Goal: Use online tool/utility: Utilize a website feature to perform a specific function

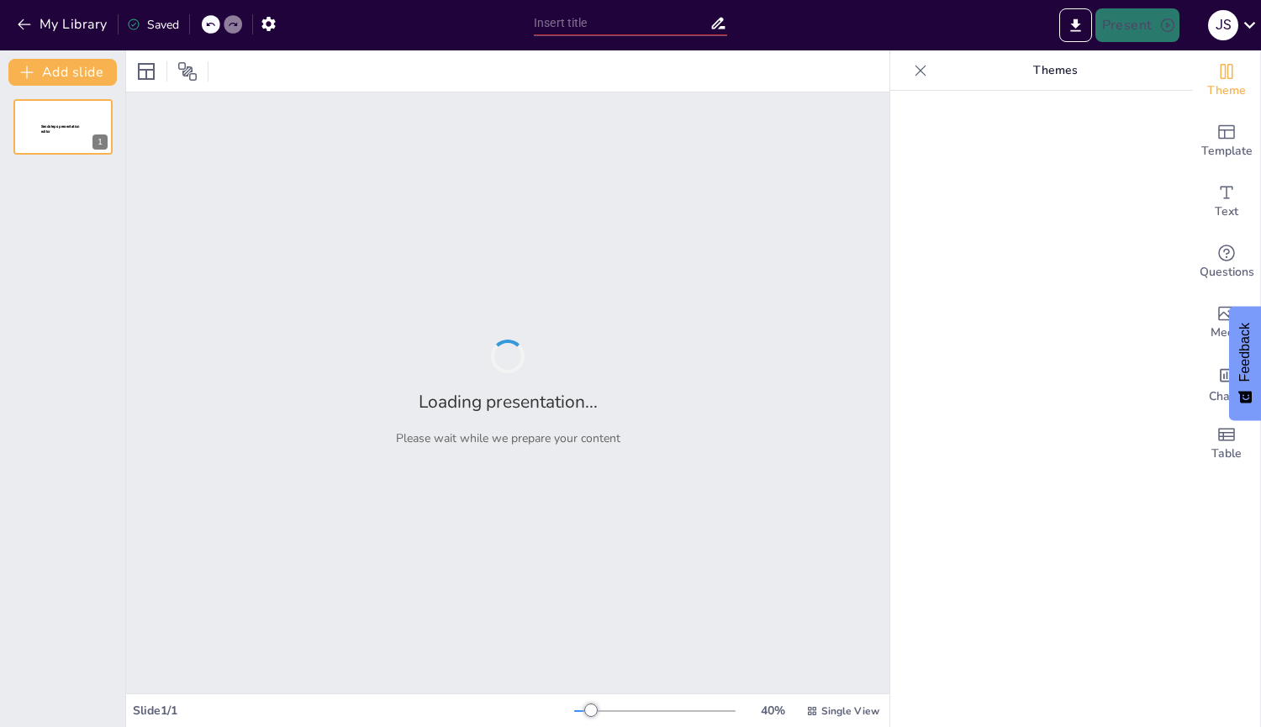
type input "Línea de Tiempo del Proyecto 'Cosechando Paz': Planificación y Ejecución"
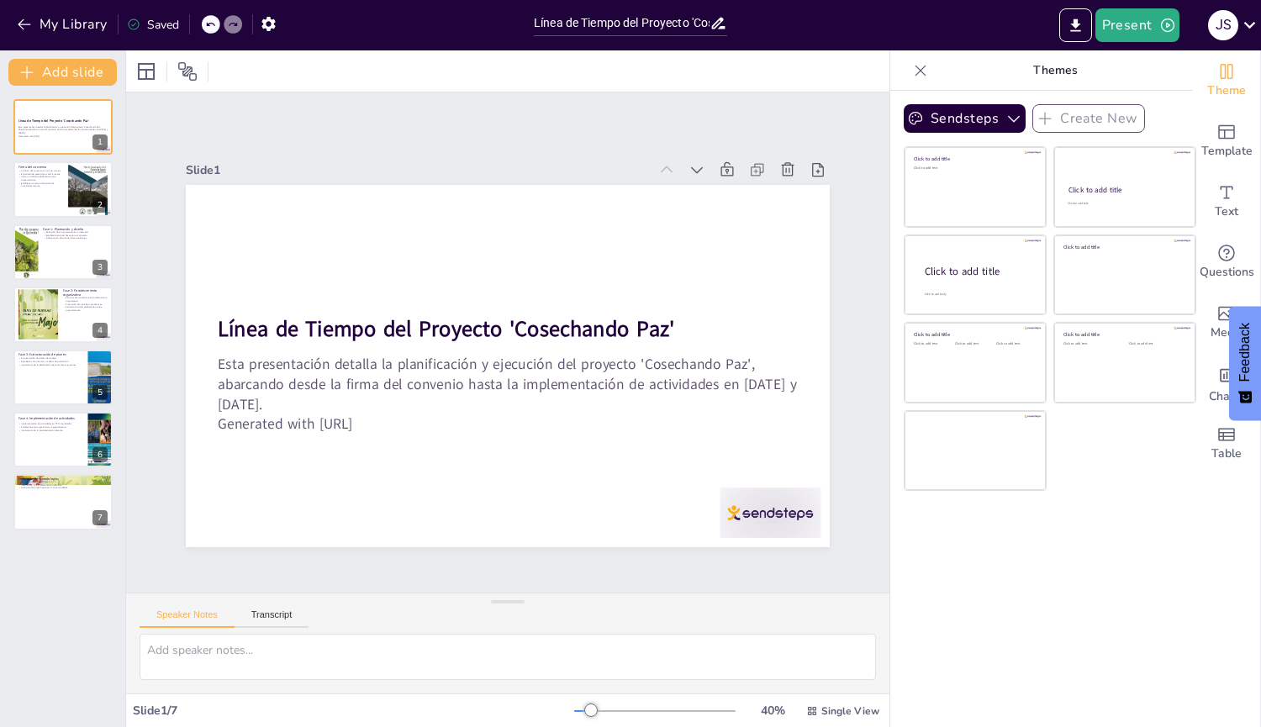
click at [186, 711] on div "Slide 1 / 7" at bounding box center [353, 711] width 441 height 16
click at [49, 189] on div at bounding box center [63, 189] width 101 height 57
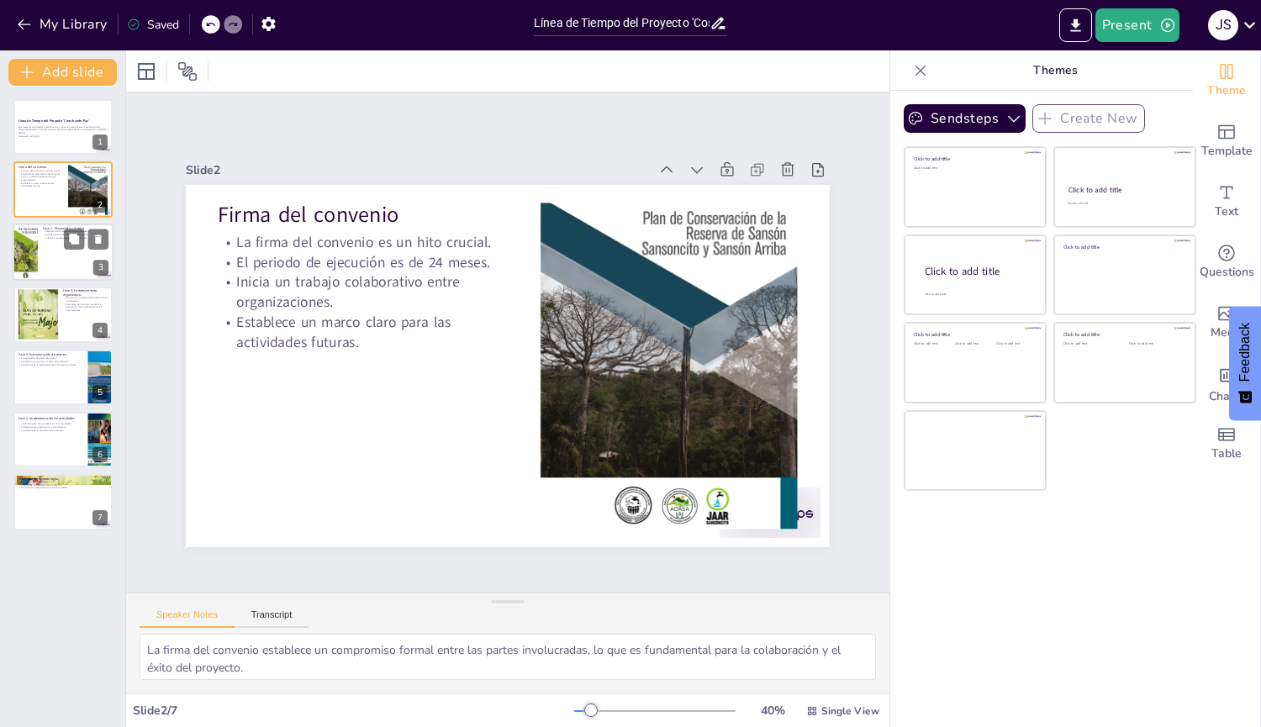
click at [41, 251] on div at bounding box center [63, 252] width 101 height 57
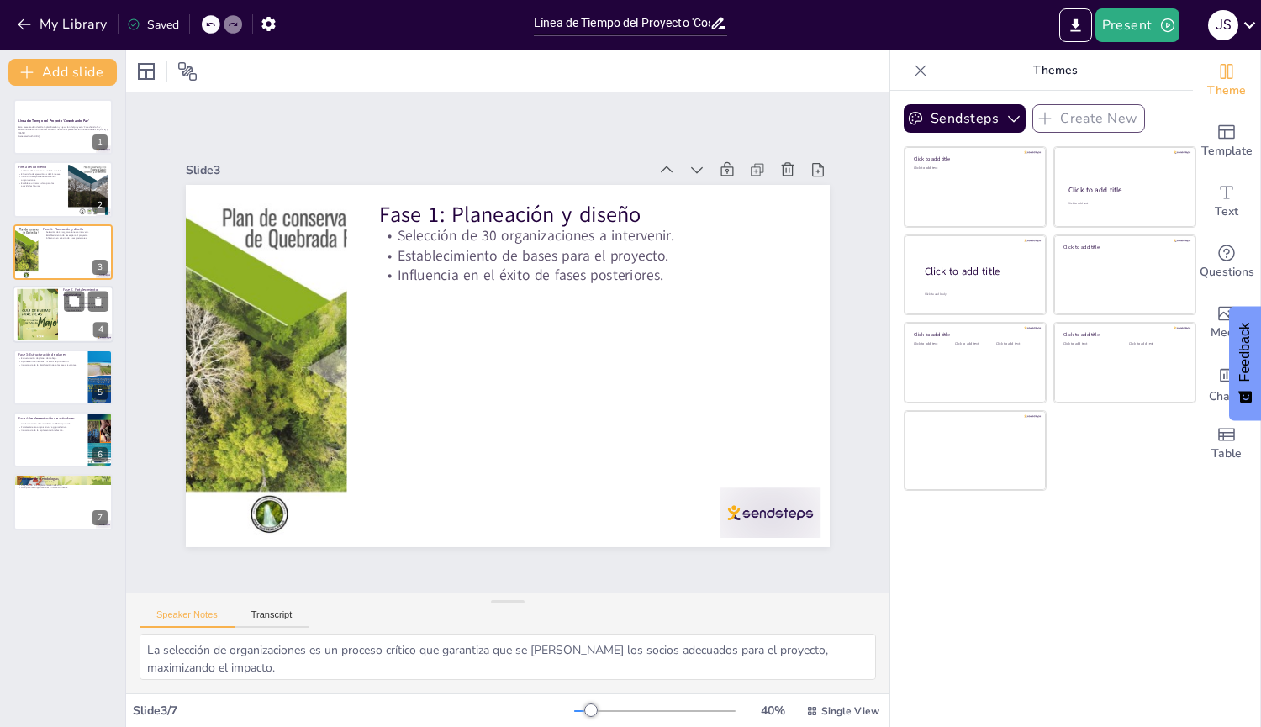
click at [46, 314] on div at bounding box center [37, 314] width 67 height 51
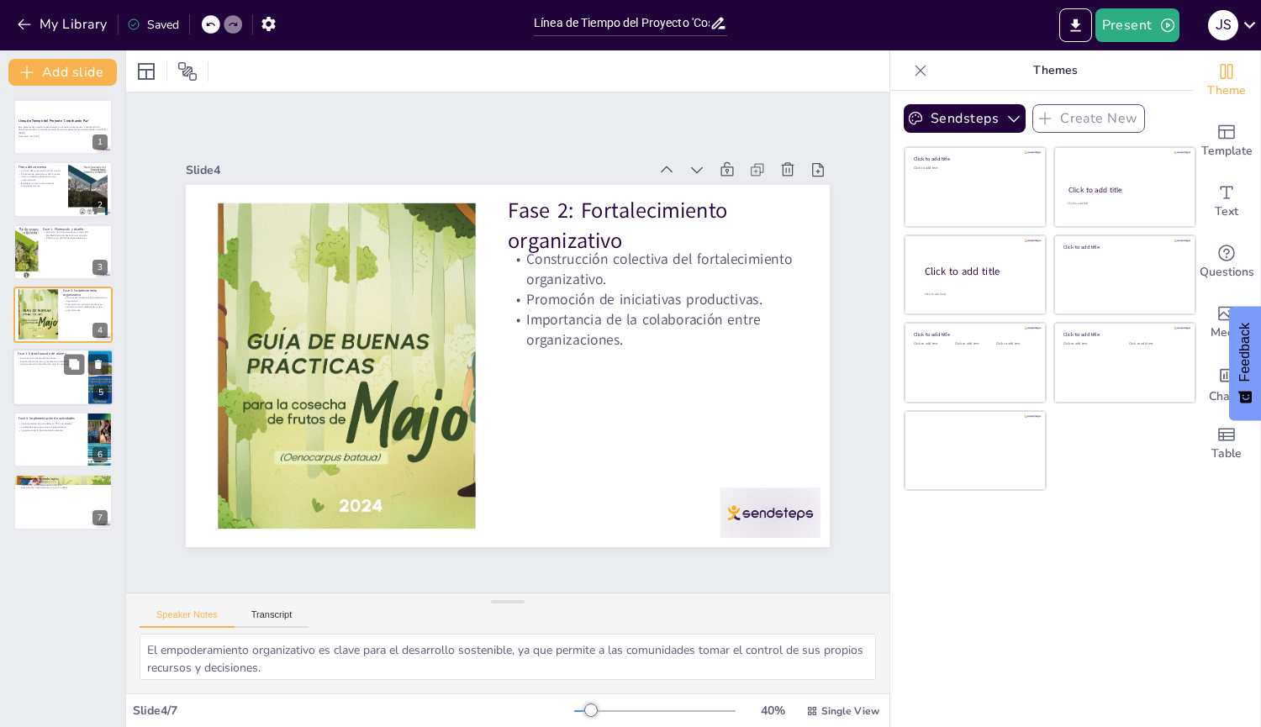
click at [45, 368] on div at bounding box center [63, 377] width 101 height 57
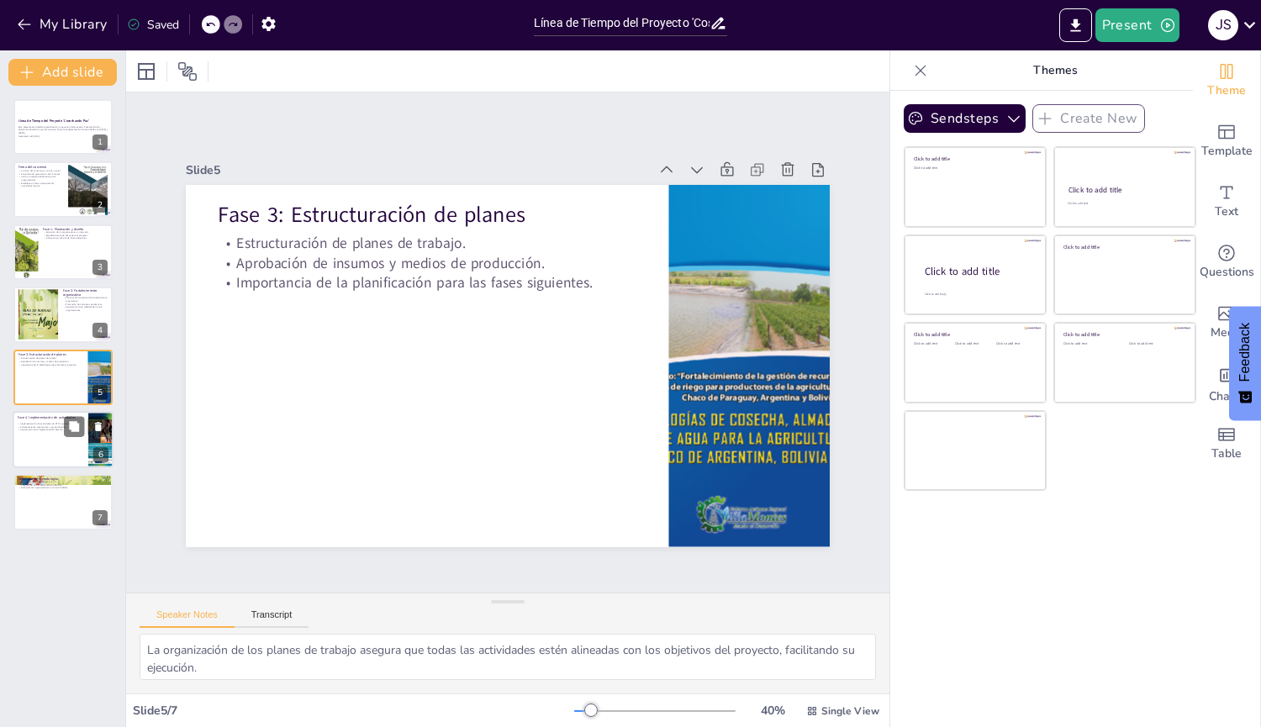
click at [49, 431] on div at bounding box center [63, 439] width 101 height 57
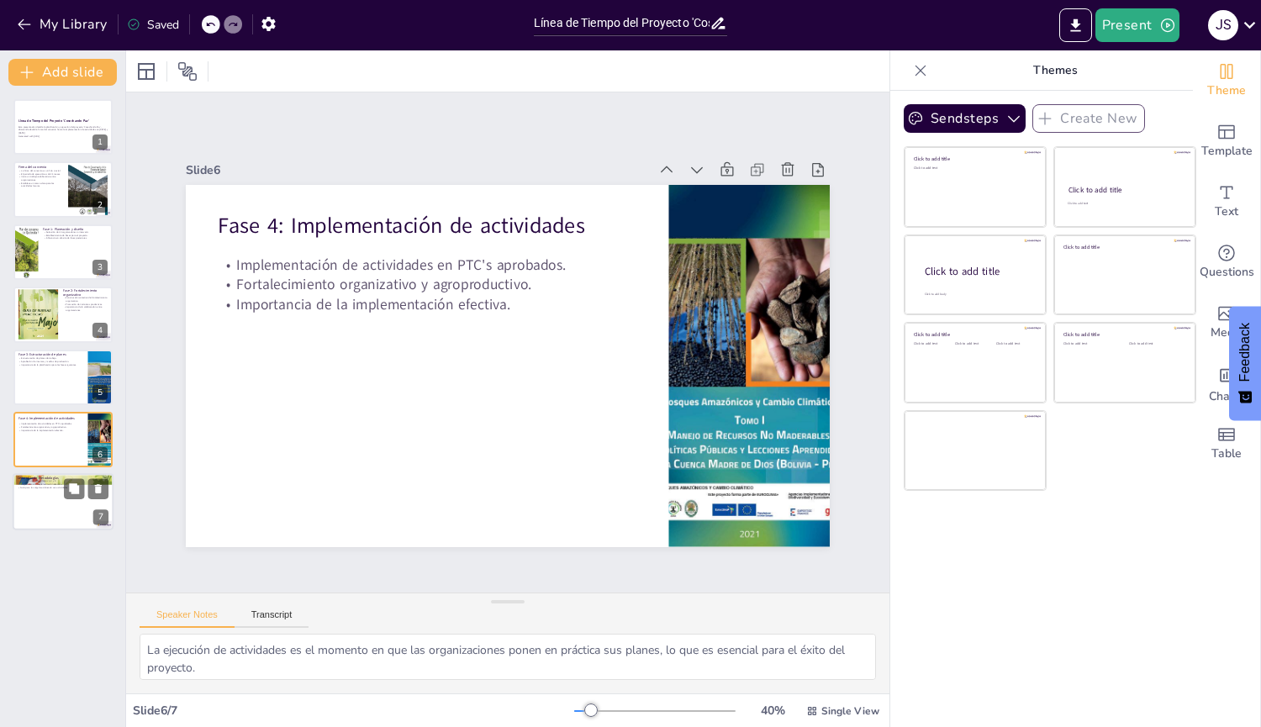
click at [46, 489] on p "Guía para las organizaciones en sus actividades." at bounding box center [63, 488] width 91 height 3
type textarea "Las metodologías son herramientas clave que facilitan la ejecución de actividad…"
